Goal: Task Accomplishment & Management: Manage account settings

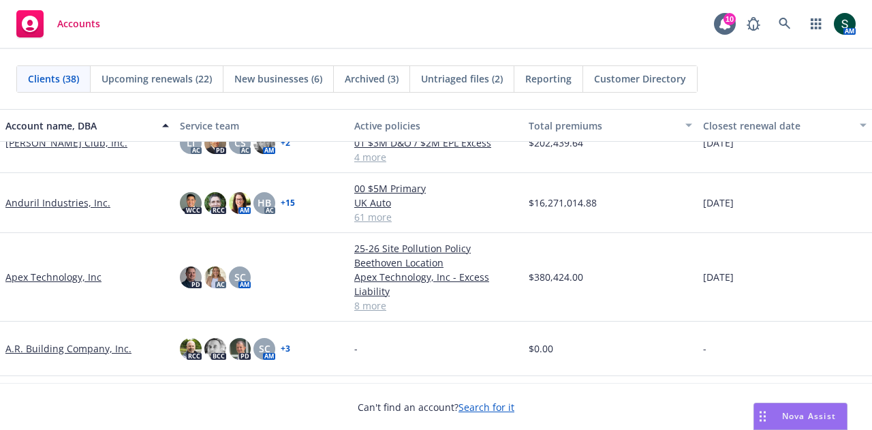
scroll to position [136, 0]
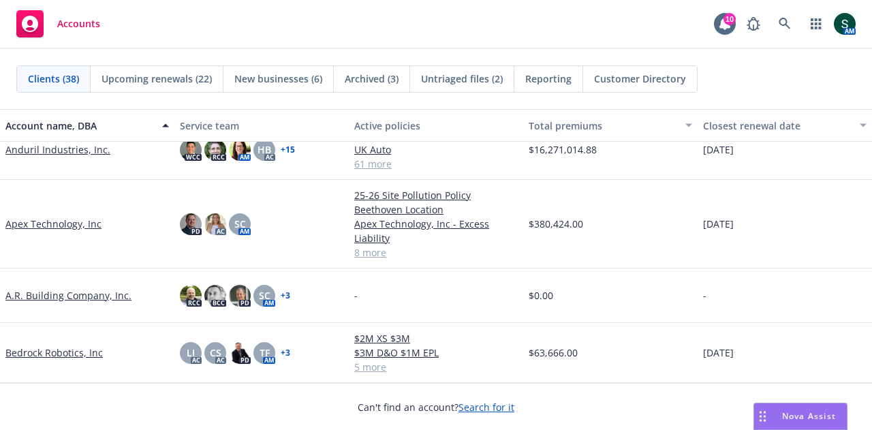
drag, startPoint x: 813, startPoint y: 428, endPoint x: 0, endPoint y: 462, distance: 813.8
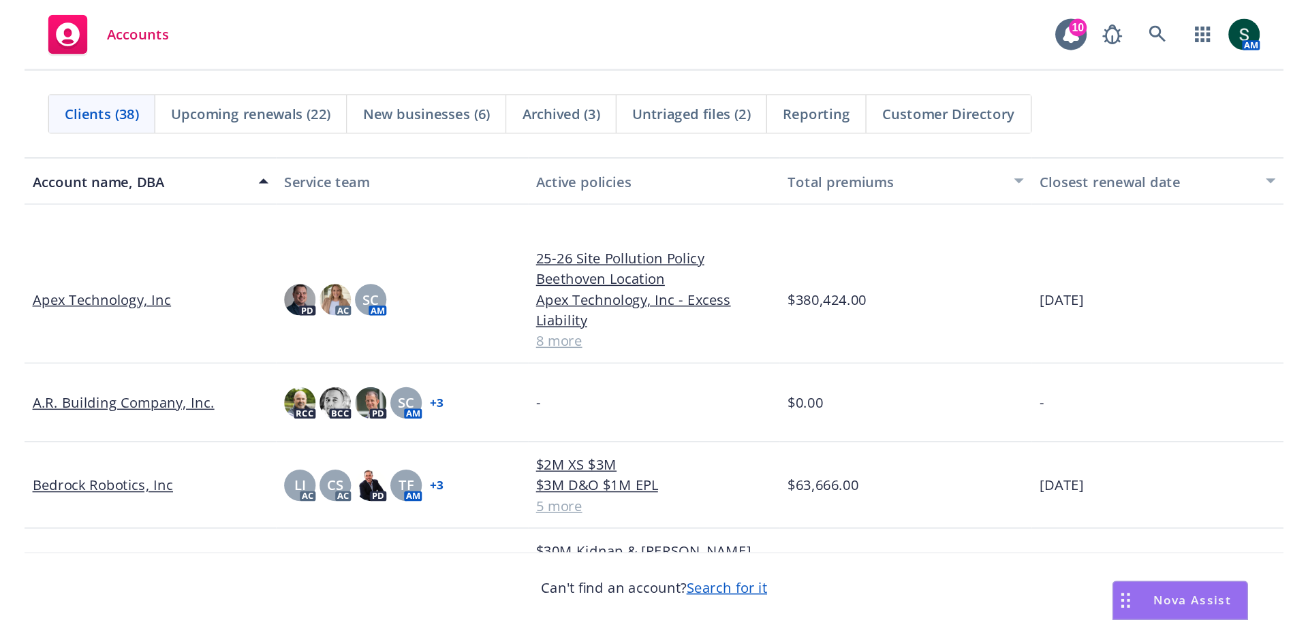
scroll to position [272, 0]
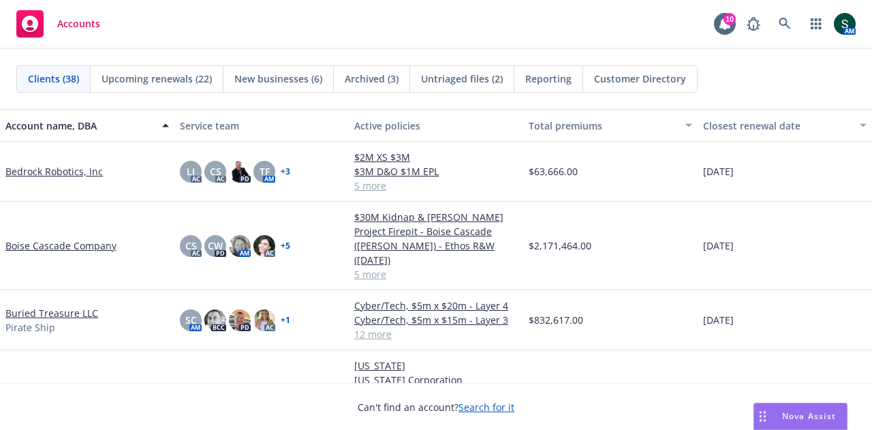
click at [42, 171] on link "Bedrock Robotics, Inc" at bounding box center [53, 171] width 97 height 14
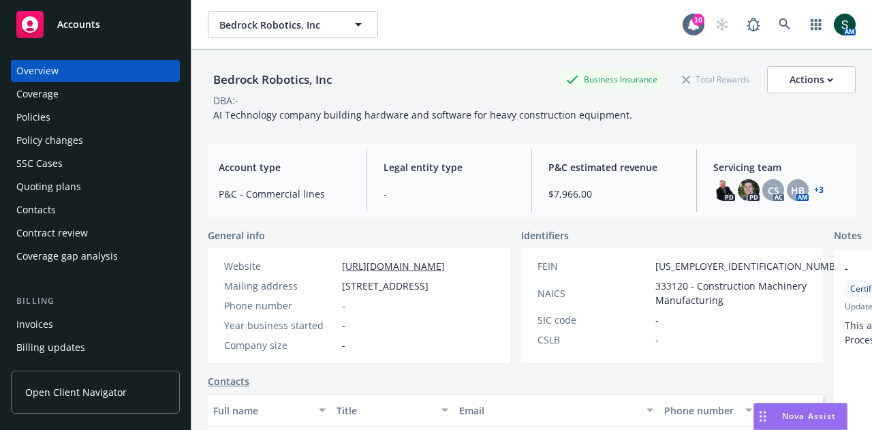
click at [24, 114] on div "Policies" at bounding box center [33, 117] width 34 height 22
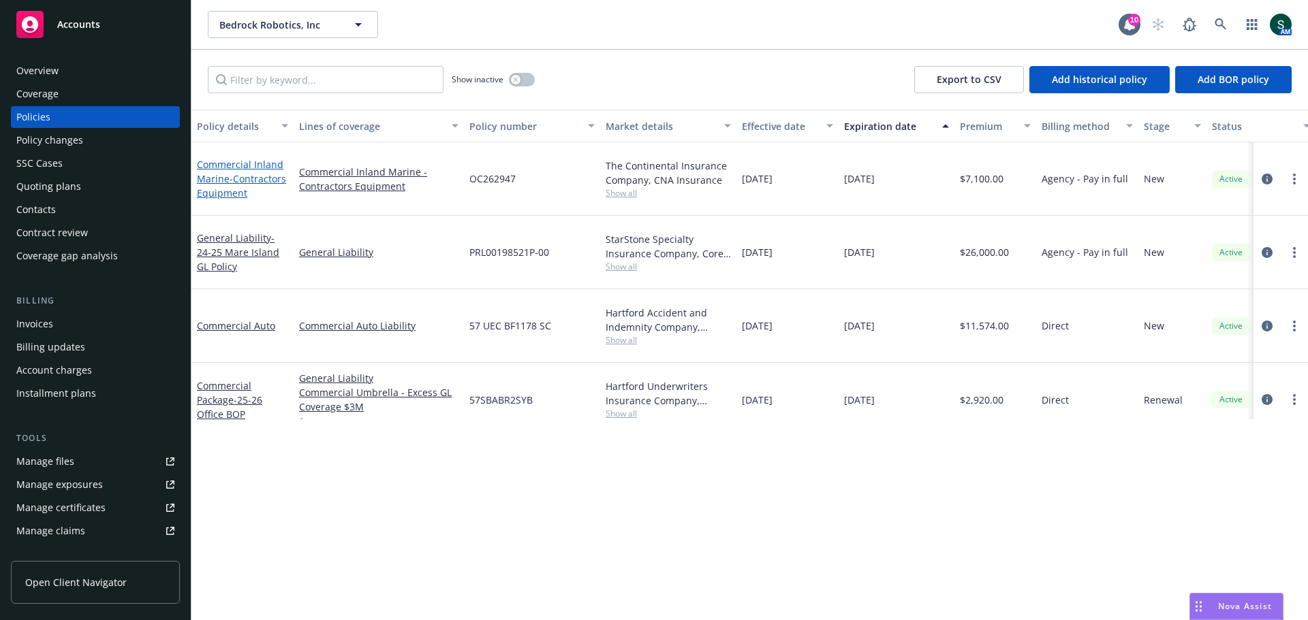
click at [205, 170] on link "Commercial Inland Marine - Contractors Equipment" at bounding box center [241, 179] width 89 height 42
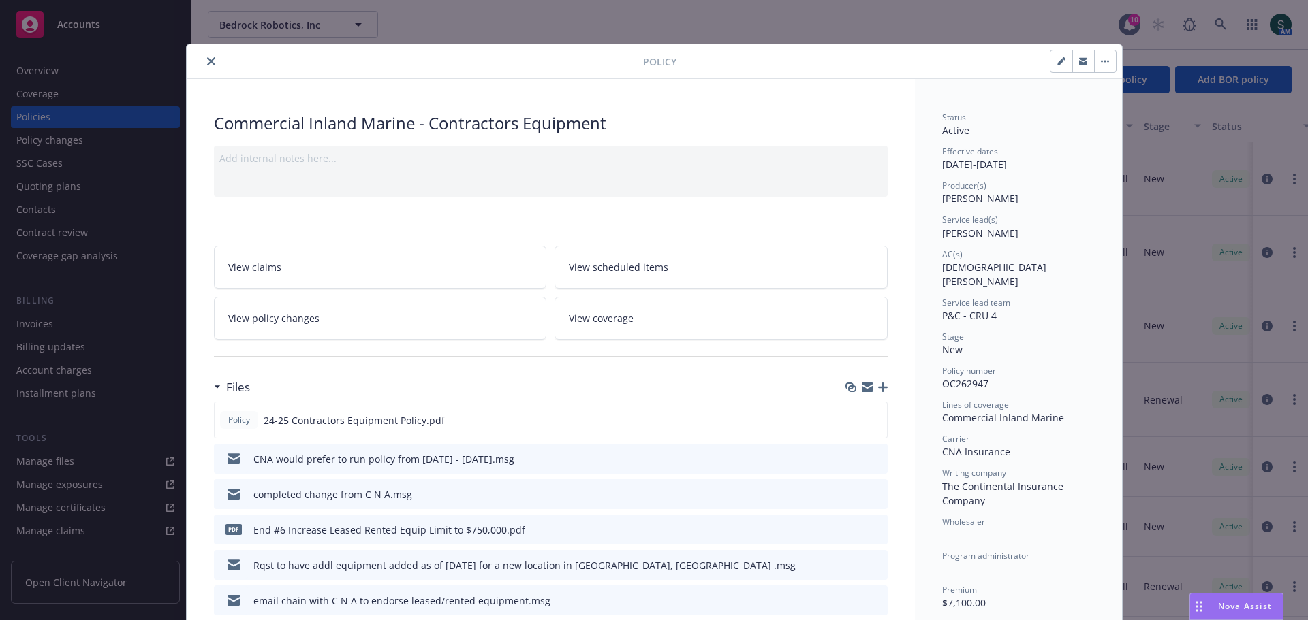
scroll to position [68, 0]
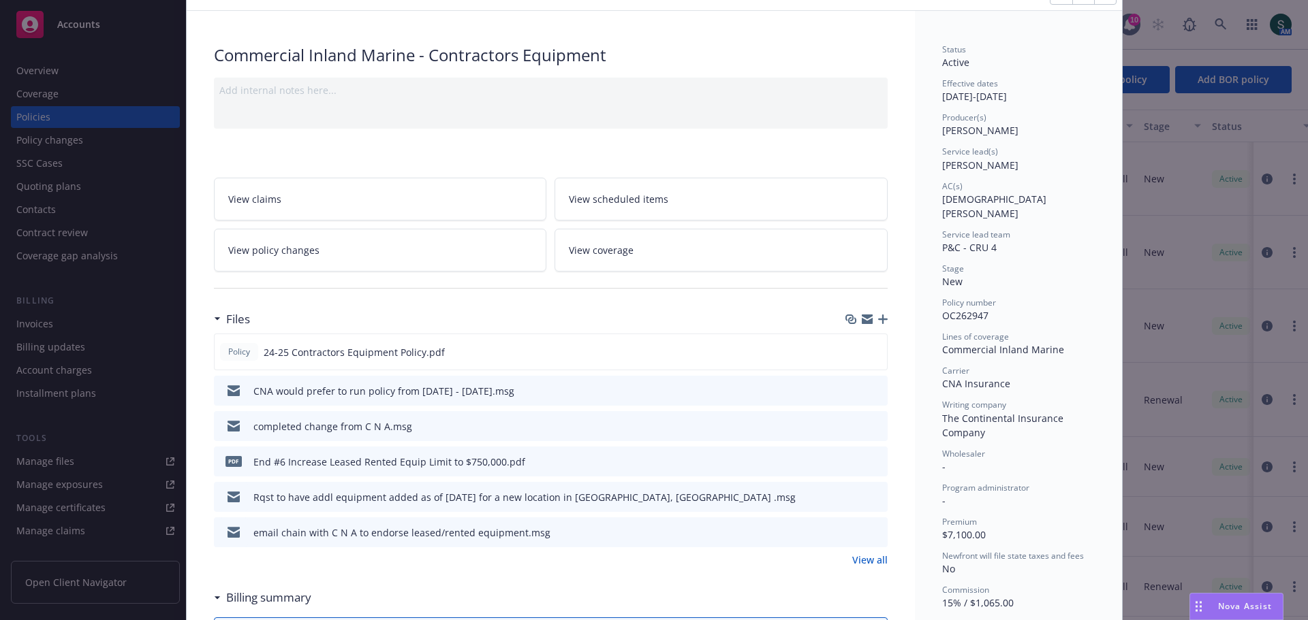
click at [871, 429] on button "preview file" at bounding box center [874, 461] width 15 height 12
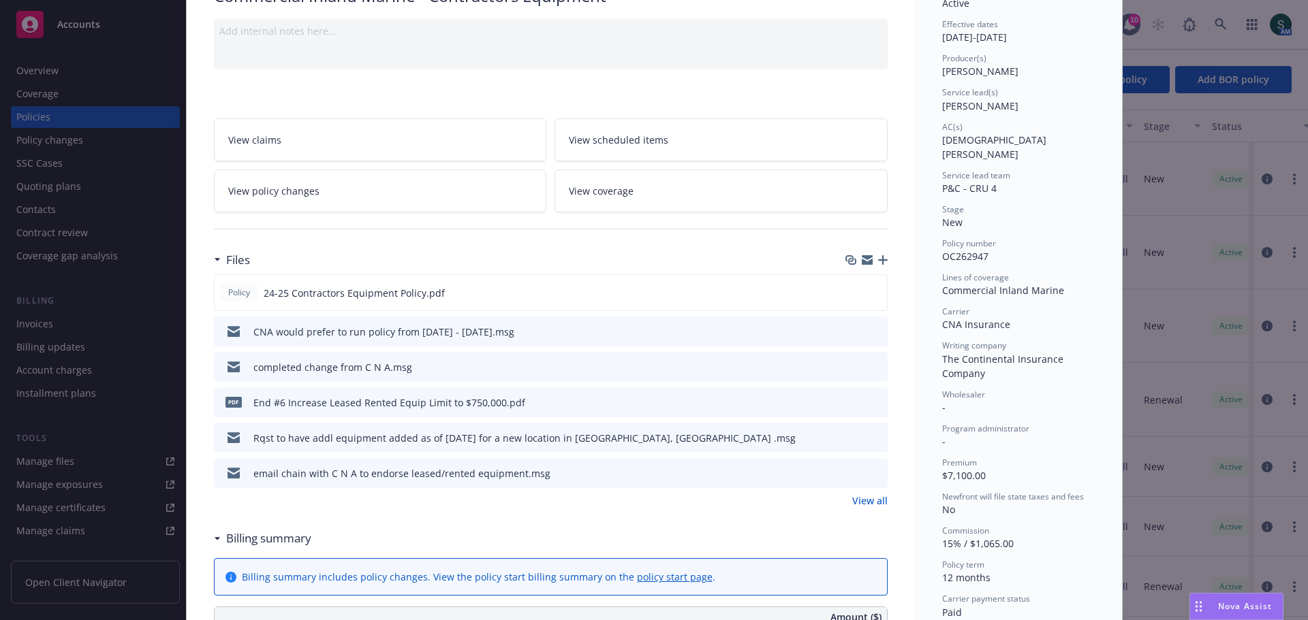
scroll to position [136, 0]
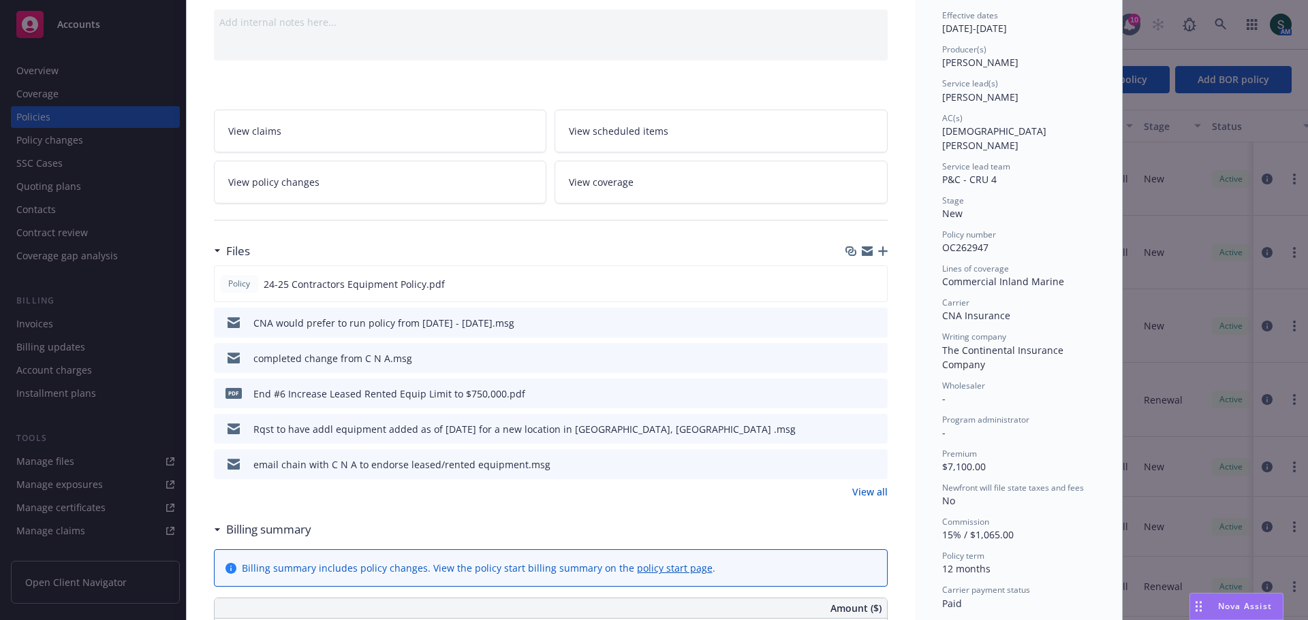
click at [868, 394] on icon "preview file" at bounding box center [874, 393] width 12 height 10
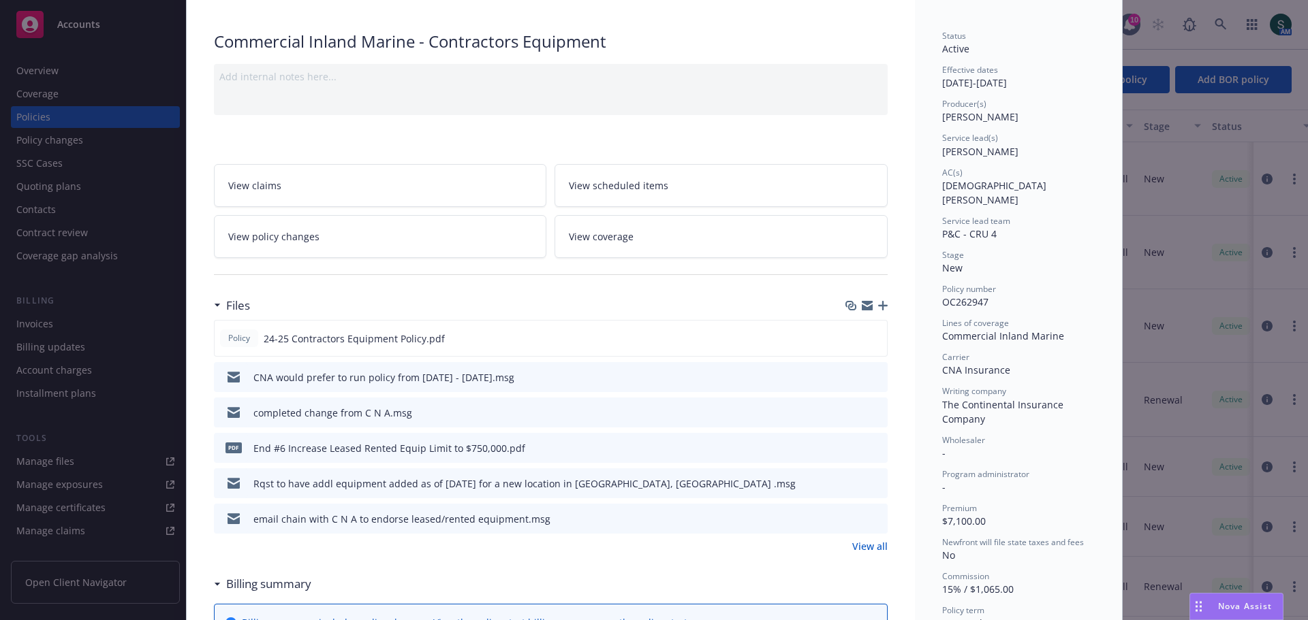
scroll to position [0, 0]
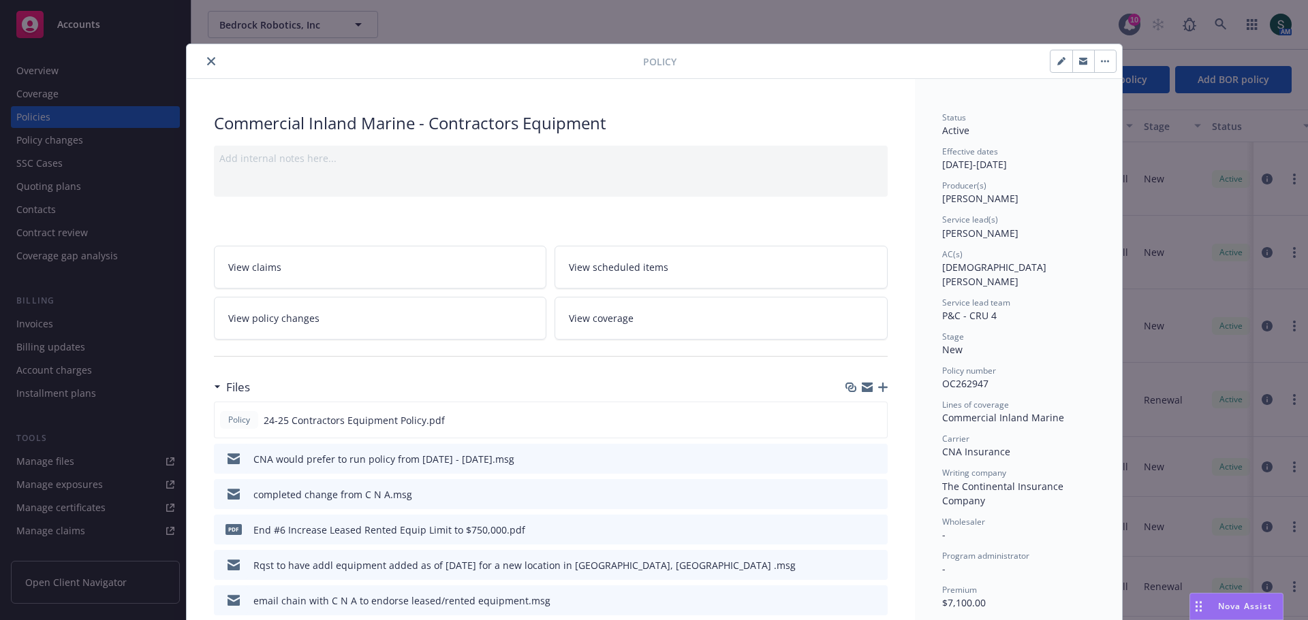
click at [479, 323] on link "View policy changes" at bounding box center [380, 318] width 333 height 43
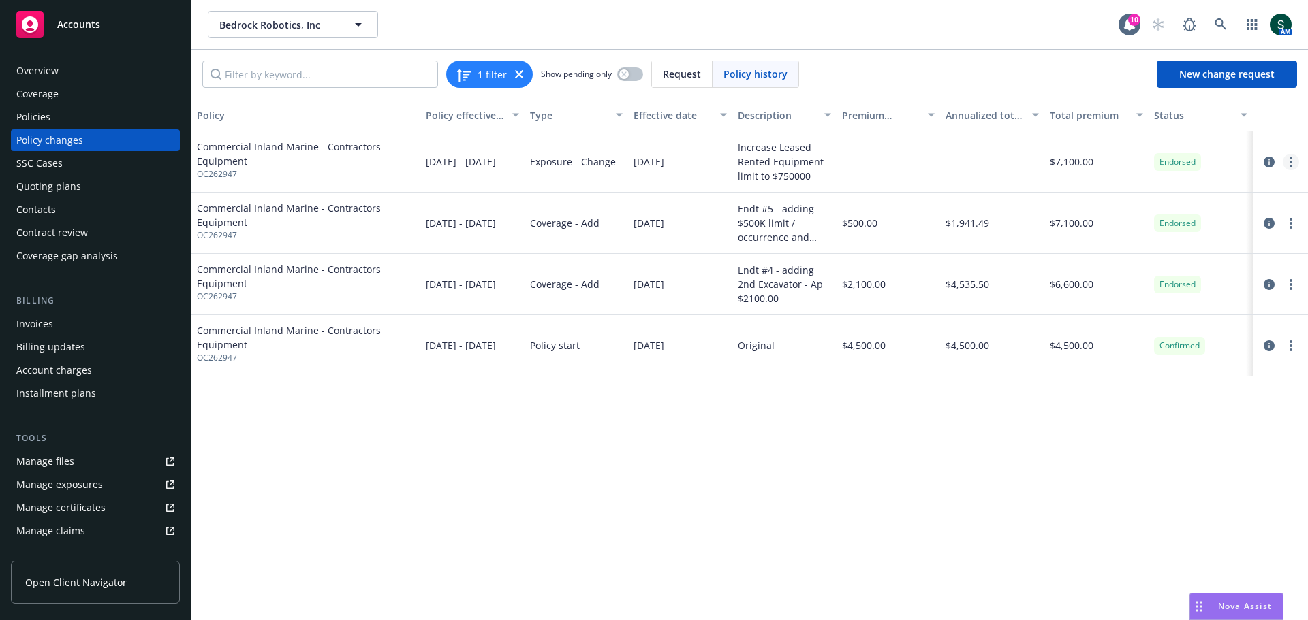
click at [871, 164] on link "more" at bounding box center [1290, 162] width 16 height 16
click at [871, 273] on link "Edit billing info" at bounding box center [1181, 271] width 234 height 27
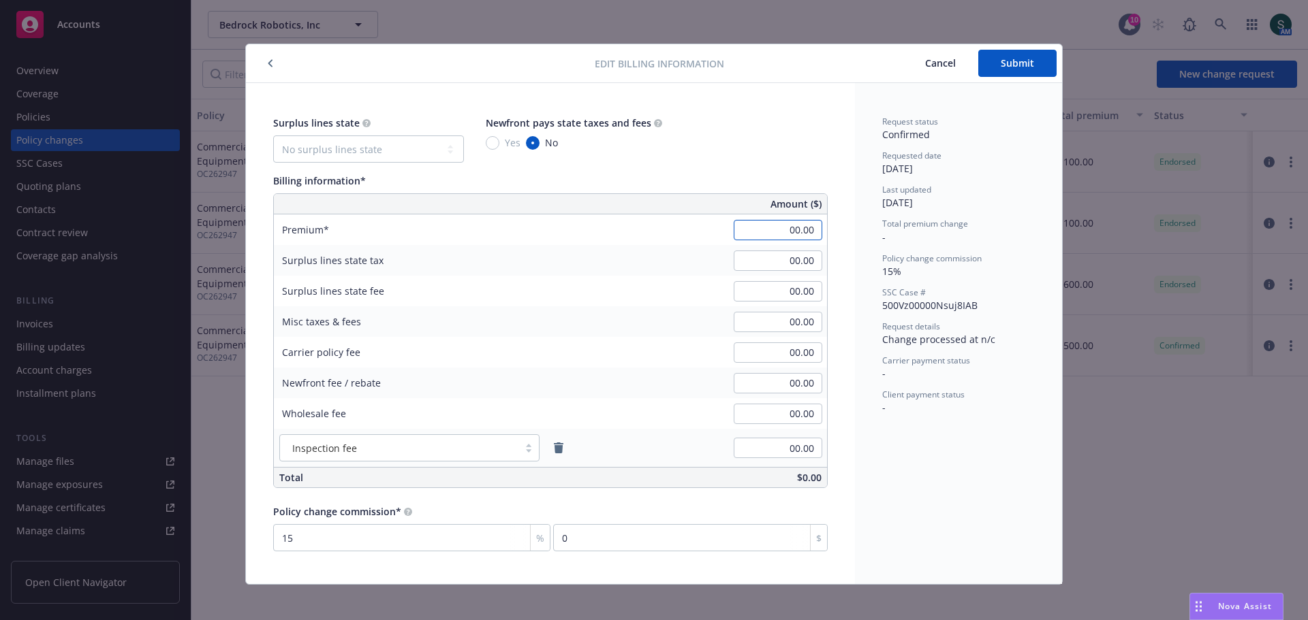
click at [776, 228] on input "00.00" at bounding box center [777, 230] width 89 height 20
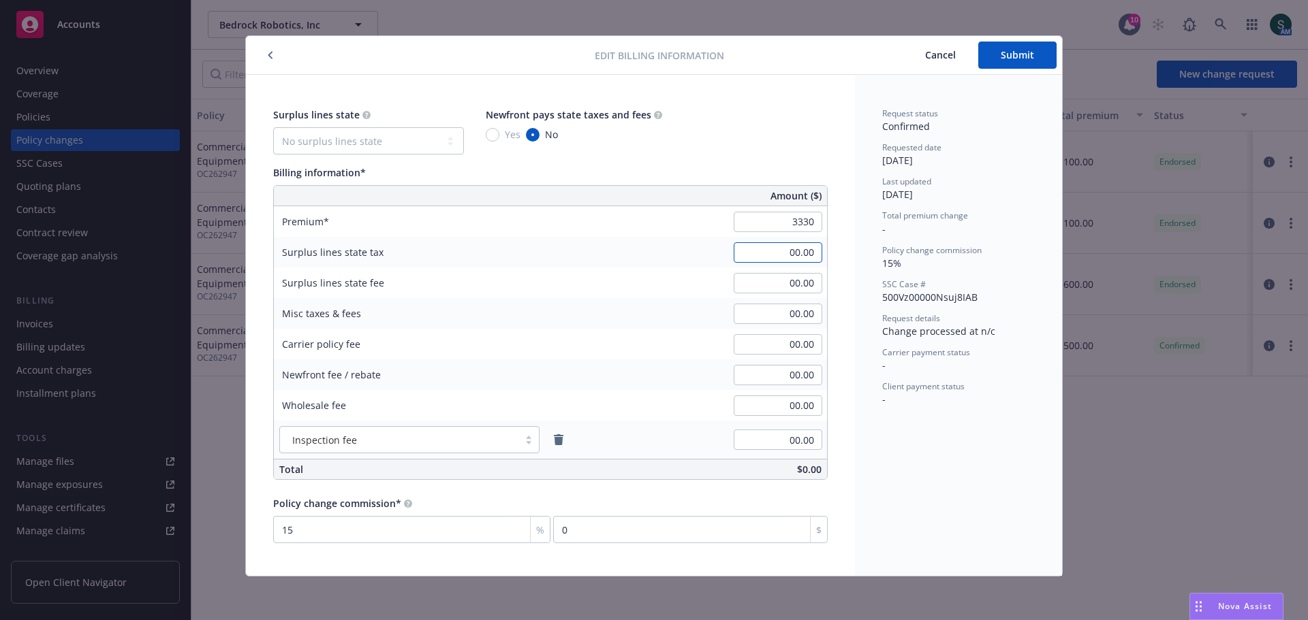
type input "3,330.00"
type input "499.5"
click at [871, 49] on span "Submit" at bounding box center [1016, 54] width 33 height 13
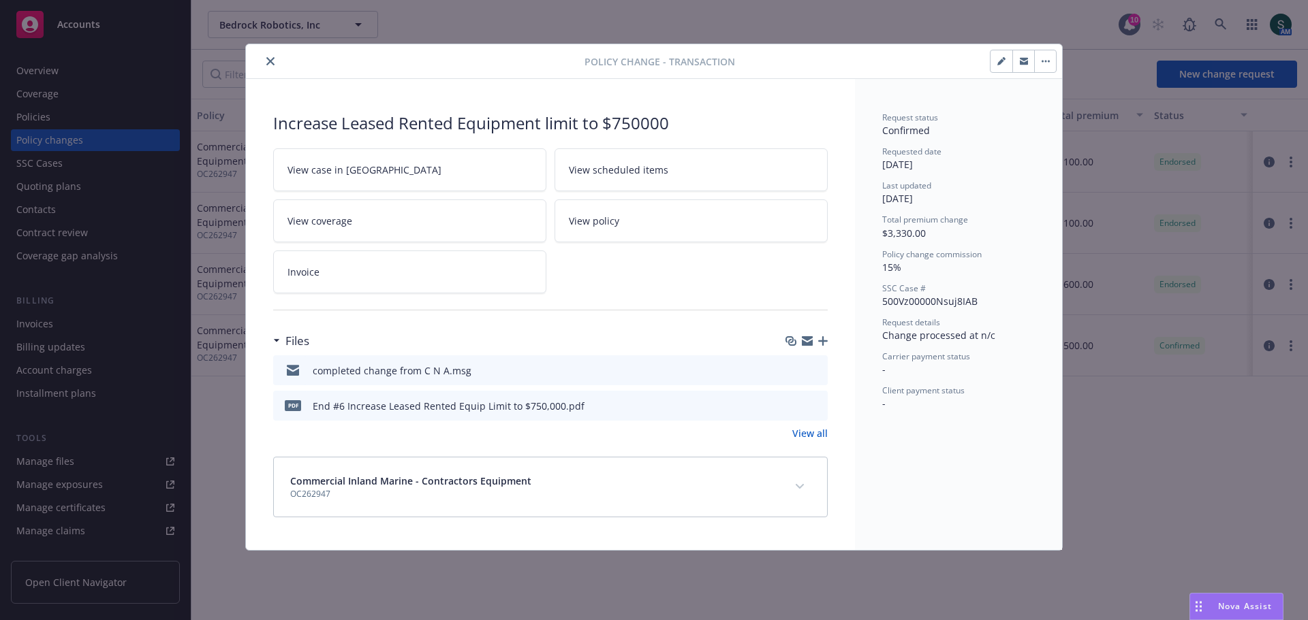
click at [507, 272] on link "Invoice" at bounding box center [409, 272] width 273 height 43
